Goal: Check status

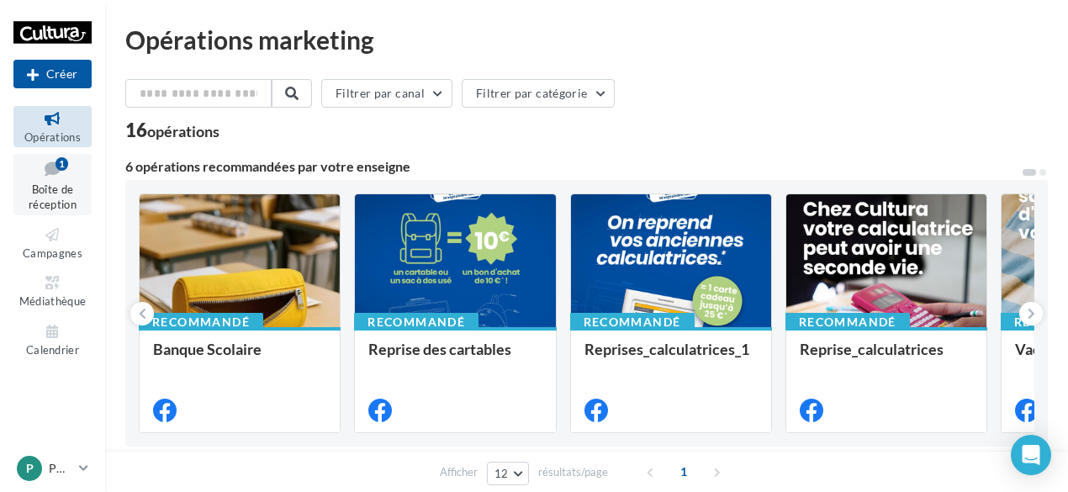
click at [74, 180] on link "Boîte de réception 1" at bounding box center [52, 184] width 78 height 61
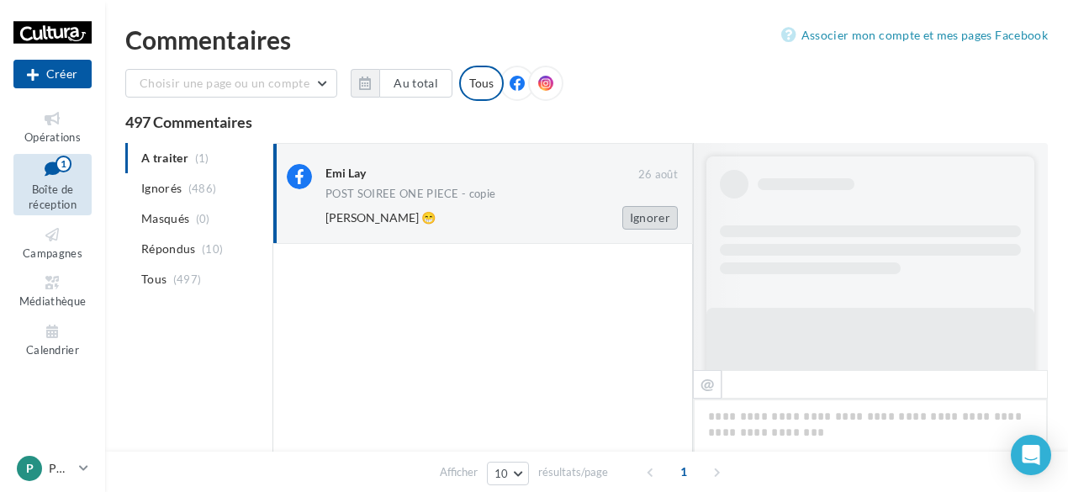
scroll to position [606, 0]
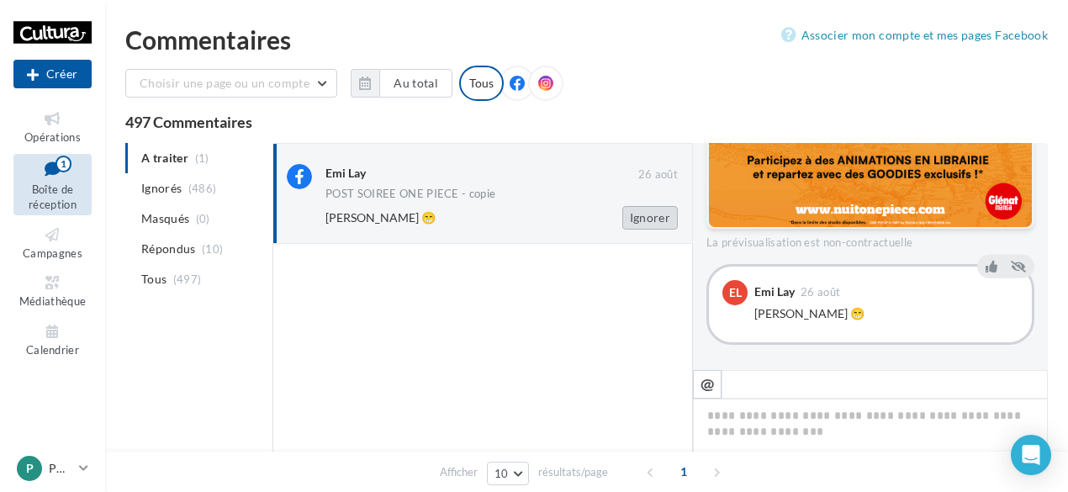
click at [649, 215] on button "Ignorer" at bounding box center [650, 218] width 56 height 24
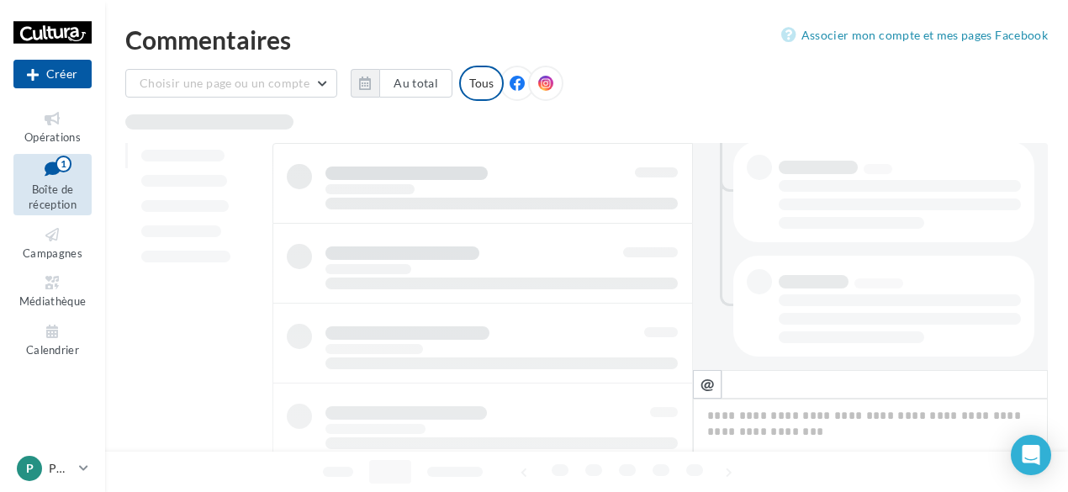
scroll to position [462, 0]
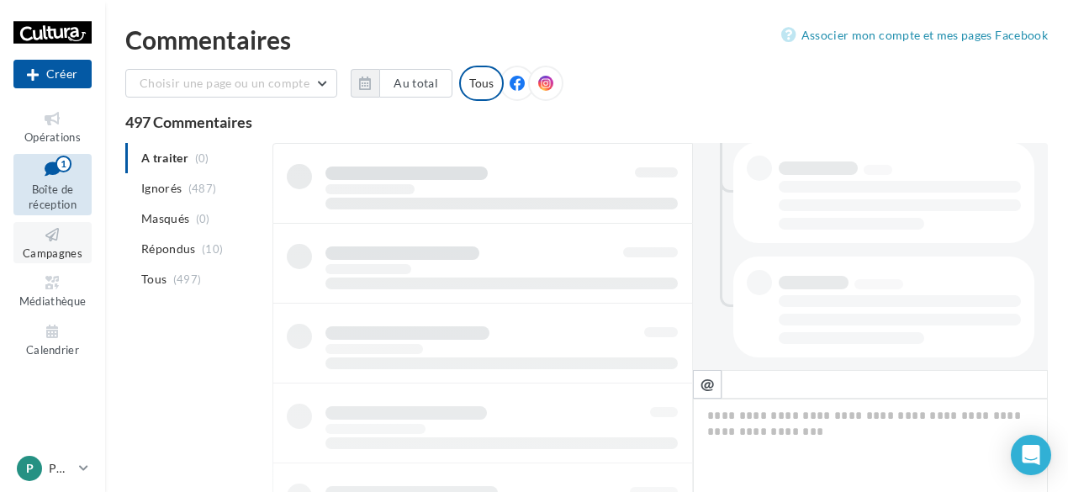
click at [52, 246] on link "Campagnes" at bounding box center [52, 242] width 78 height 41
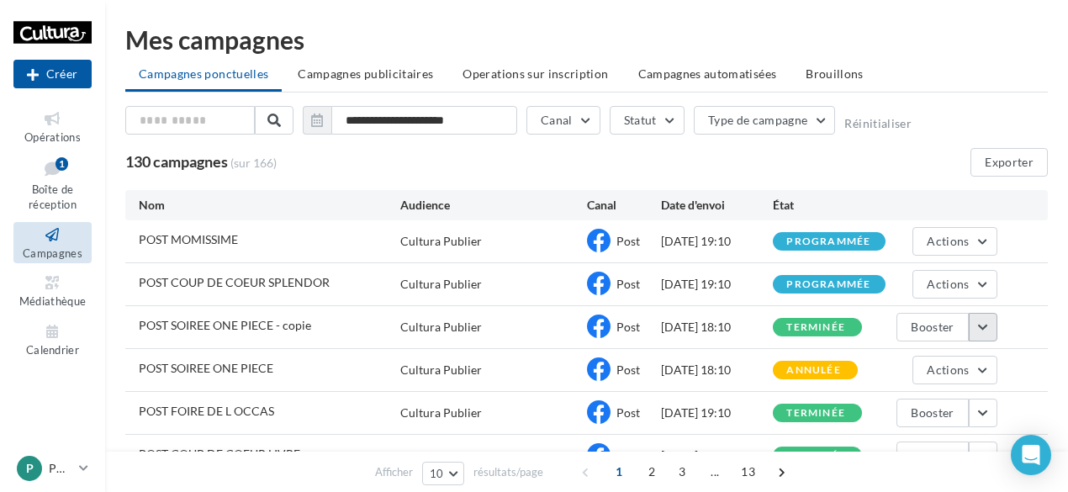
click at [982, 322] on button "button" at bounding box center [983, 327] width 29 height 29
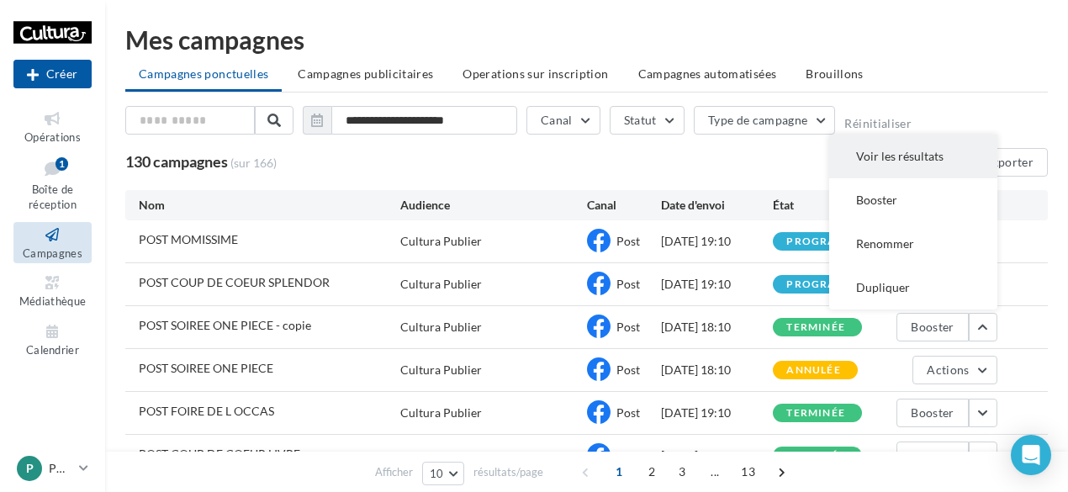
click at [890, 149] on button "Voir les résultats" at bounding box center [913, 157] width 168 height 44
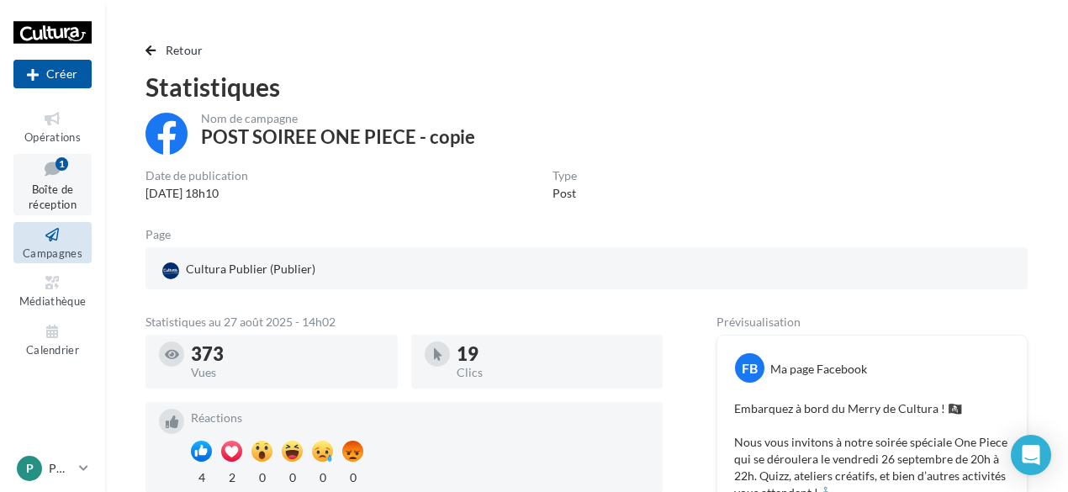
click at [70, 170] on icon at bounding box center [53, 168] width 68 height 23
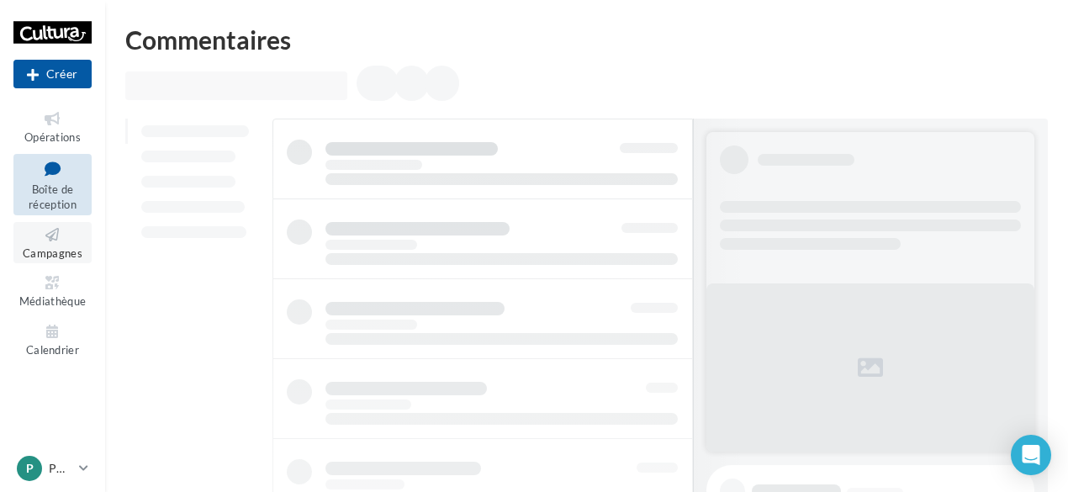
click at [61, 246] on span "Campagnes" at bounding box center [53, 252] width 60 height 13
